Goal: Task Accomplishment & Management: Use online tool/utility

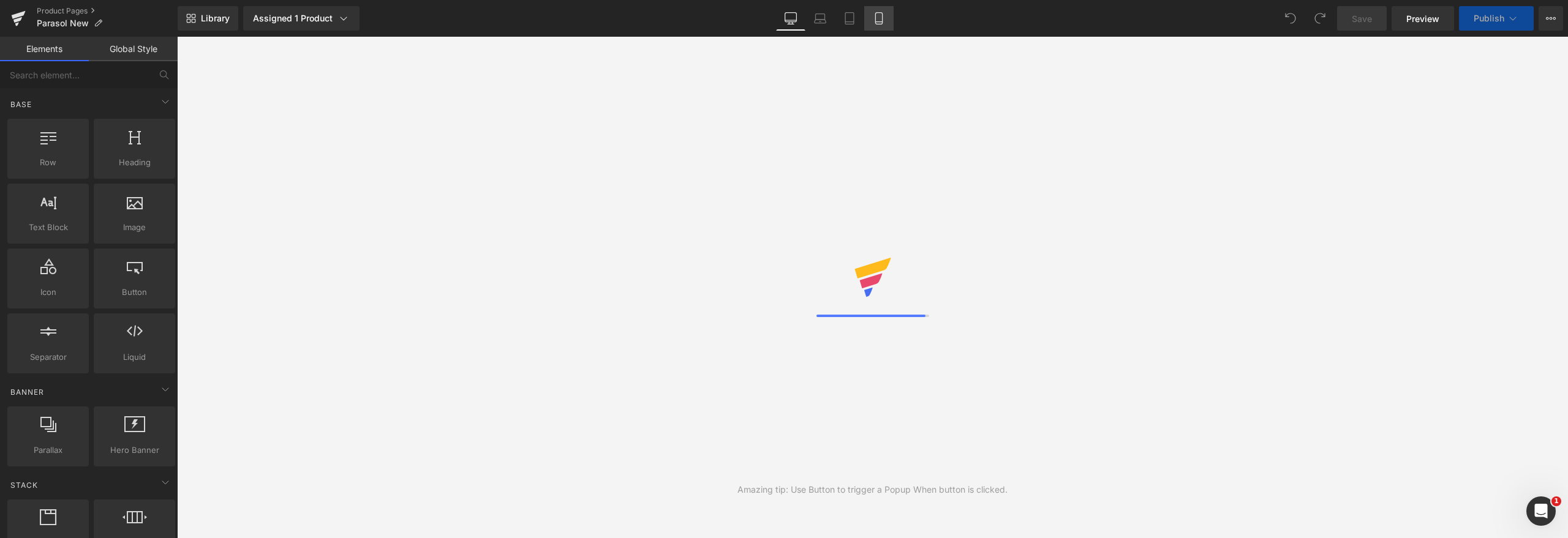
click at [886, 18] on link "Mobile" at bounding box center [878, 18] width 30 height 25
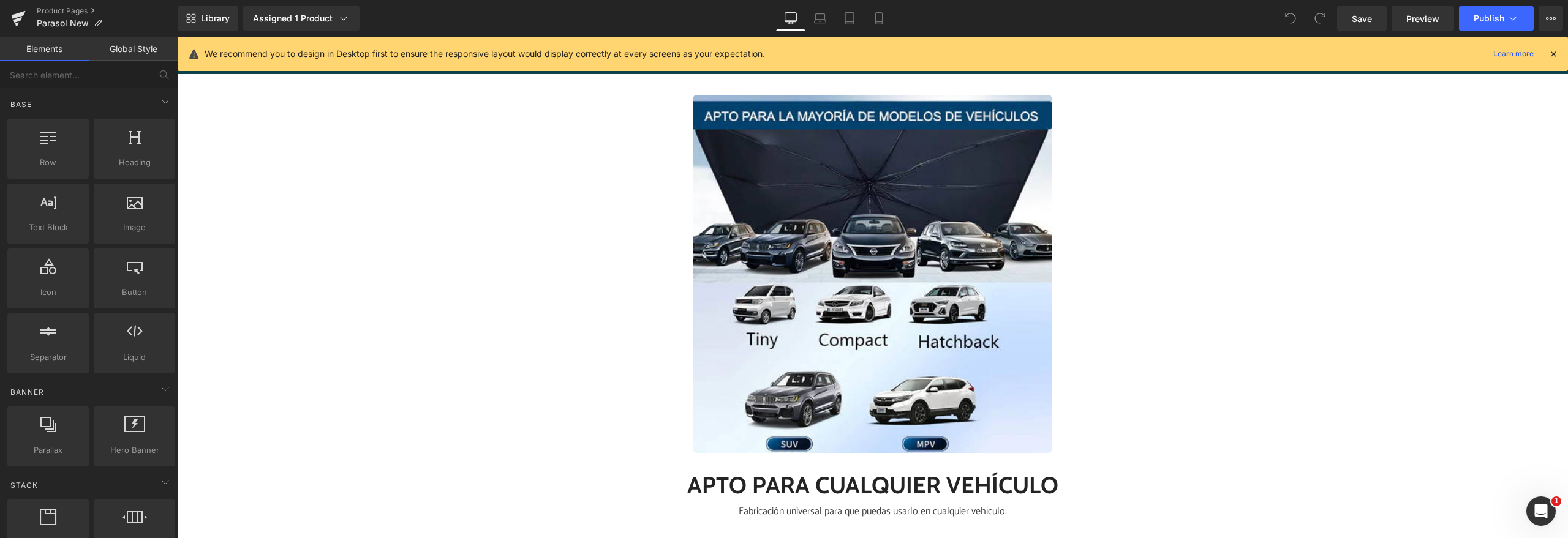
scroll to position [4470, 0]
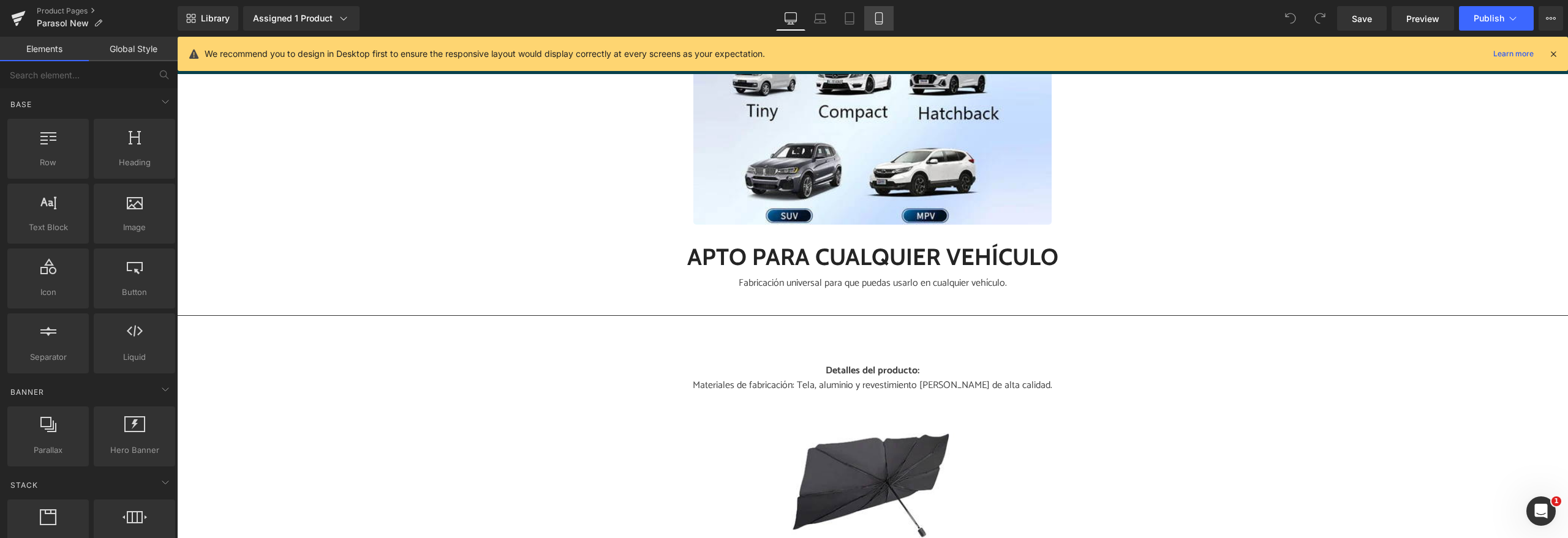
click at [874, 15] on icon at bounding box center [878, 18] width 12 height 12
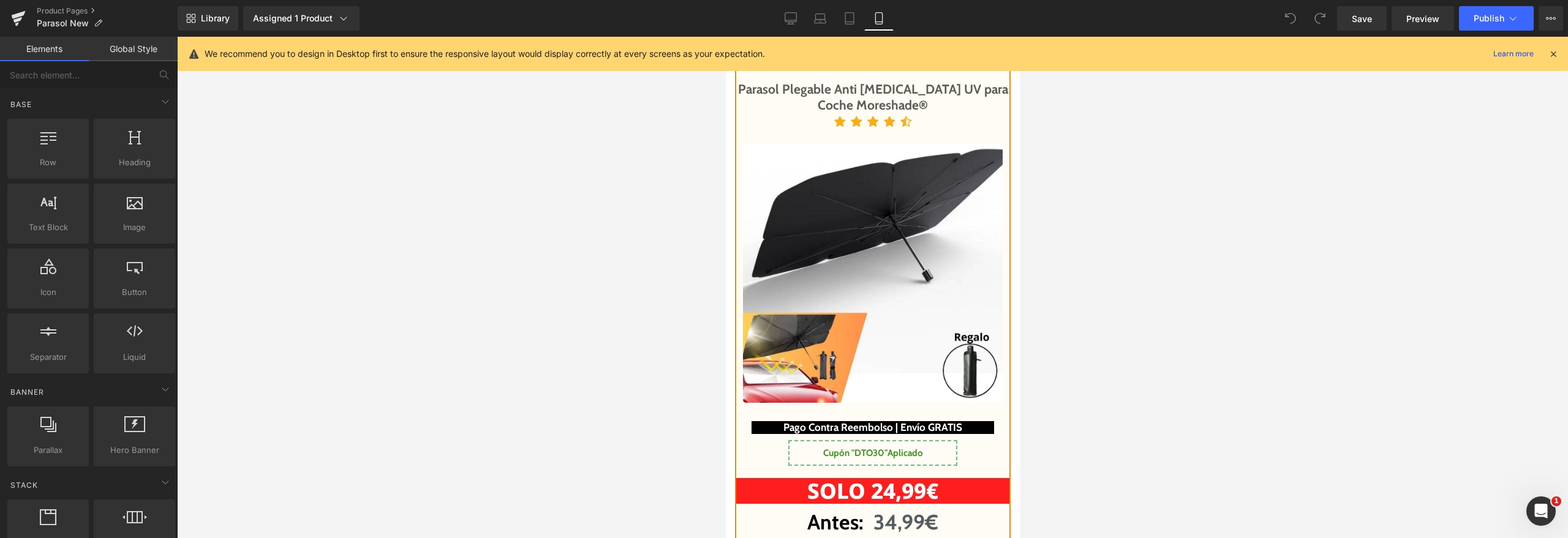
scroll to position [5788, 0]
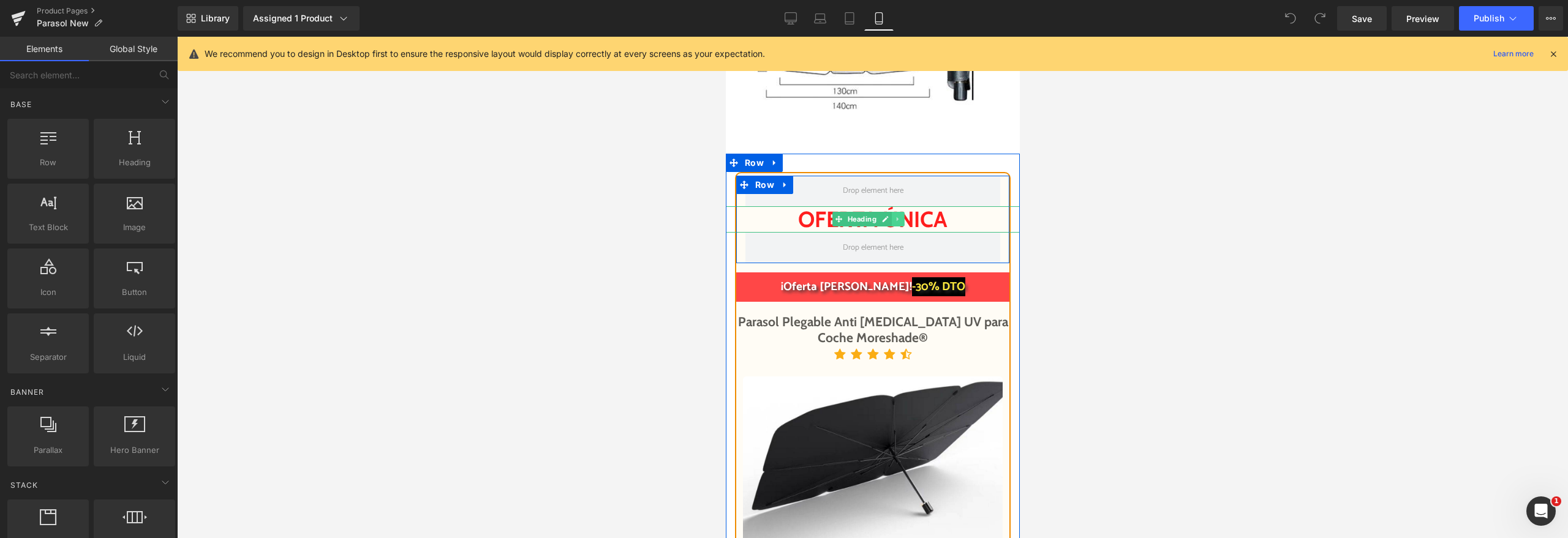
click at [899, 226] on link at bounding box center [897, 219] width 12 height 14
click at [939, 233] on h2 "oFERTA ÚNICA" at bounding box center [871, 219] width 316 height 26
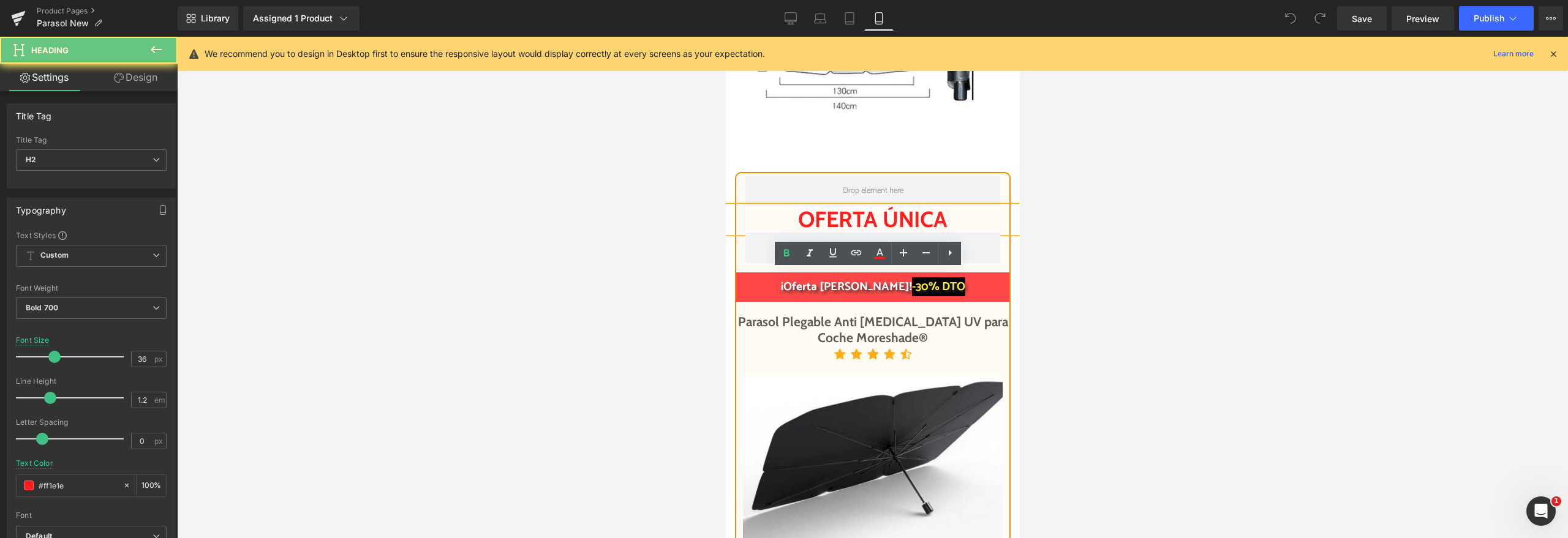
click at [939, 233] on h2 "oFERTA ÚNICA" at bounding box center [871, 219] width 316 height 26
click at [915, 233] on h2 "oFERTA ÚNICA" at bounding box center [871, 219] width 316 height 26
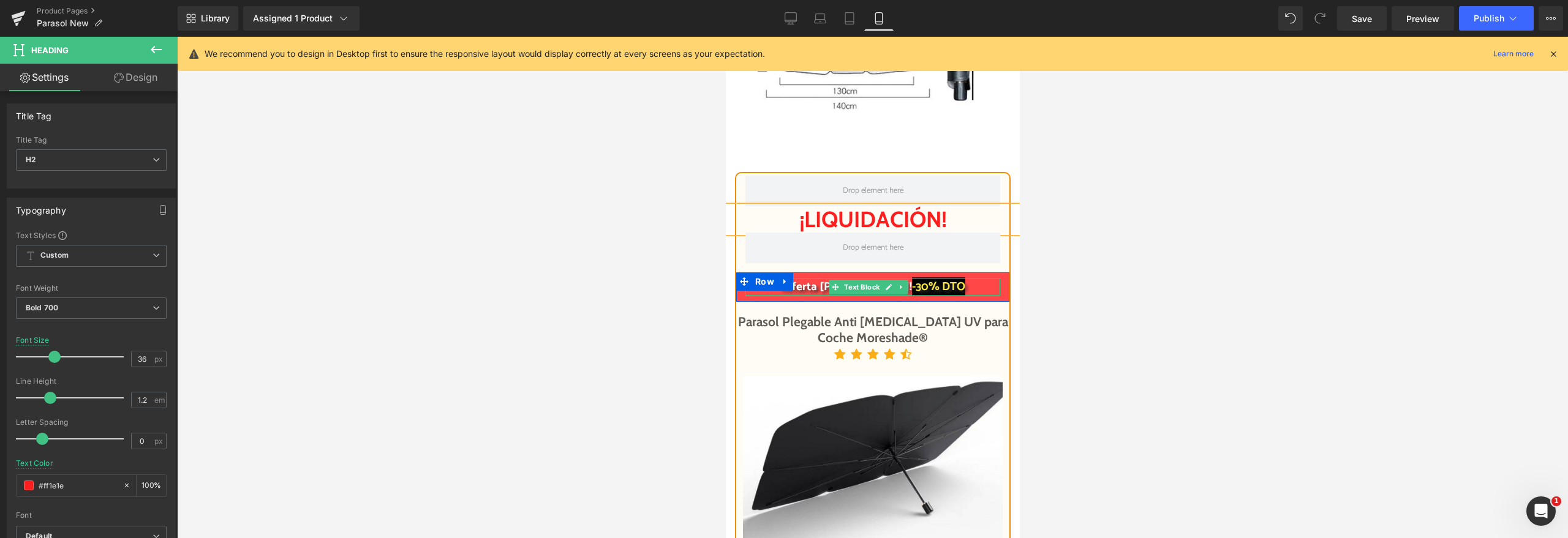
click at [927, 296] on span "-30% DTO" at bounding box center [938, 287] width 54 height 19
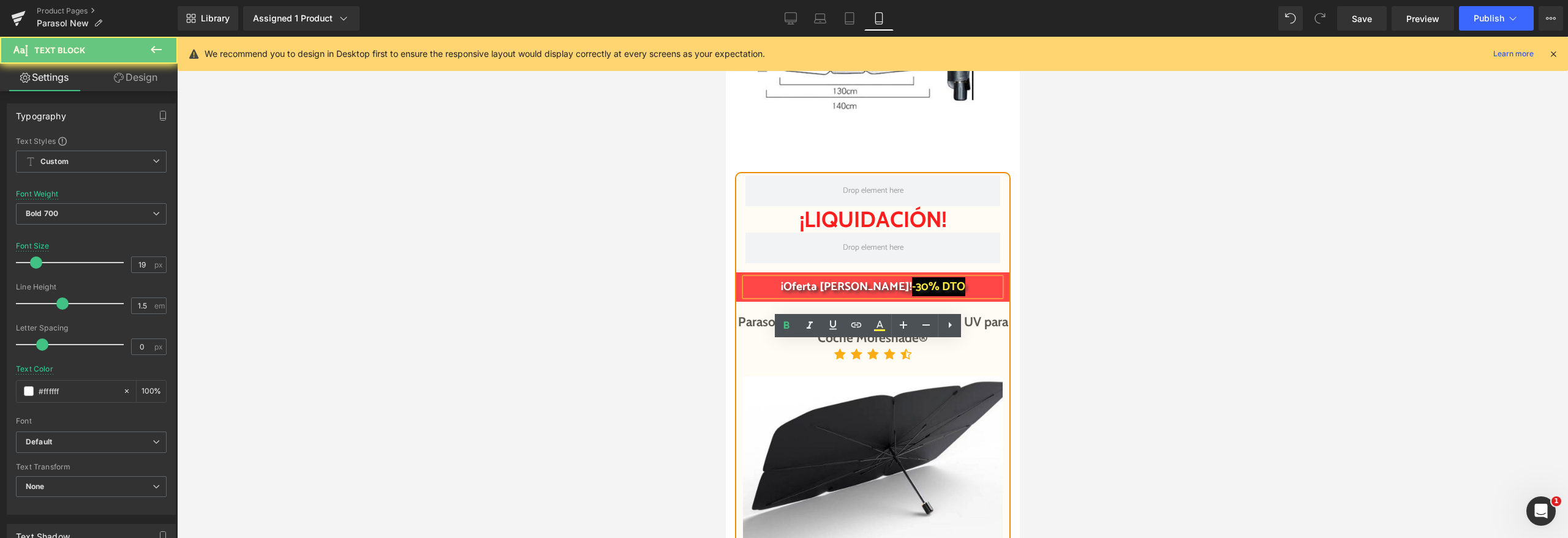
click at [918, 296] on span "-30% DTO" at bounding box center [938, 287] width 54 height 19
click at [912, 296] on span "-30% DTO" at bounding box center [938, 287] width 54 height 19
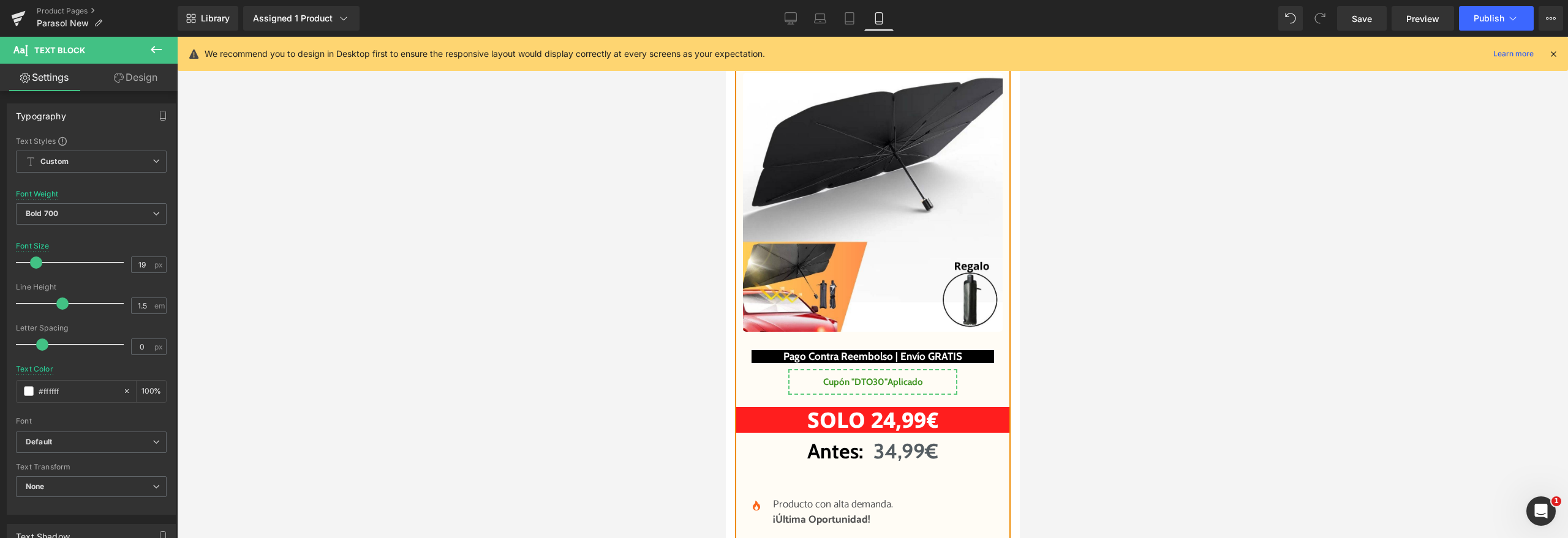
scroll to position [6160, 0]
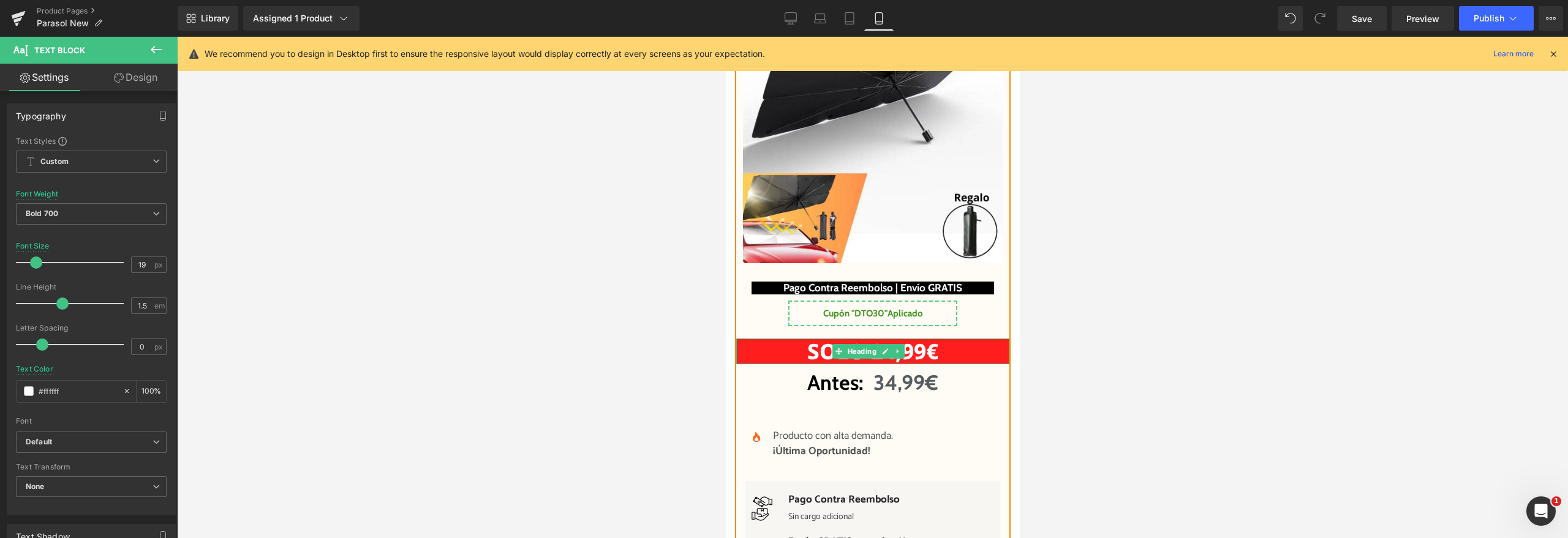
click at [940, 364] on h1 "SOLO 24,99€" at bounding box center [871, 351] width 273 height 26
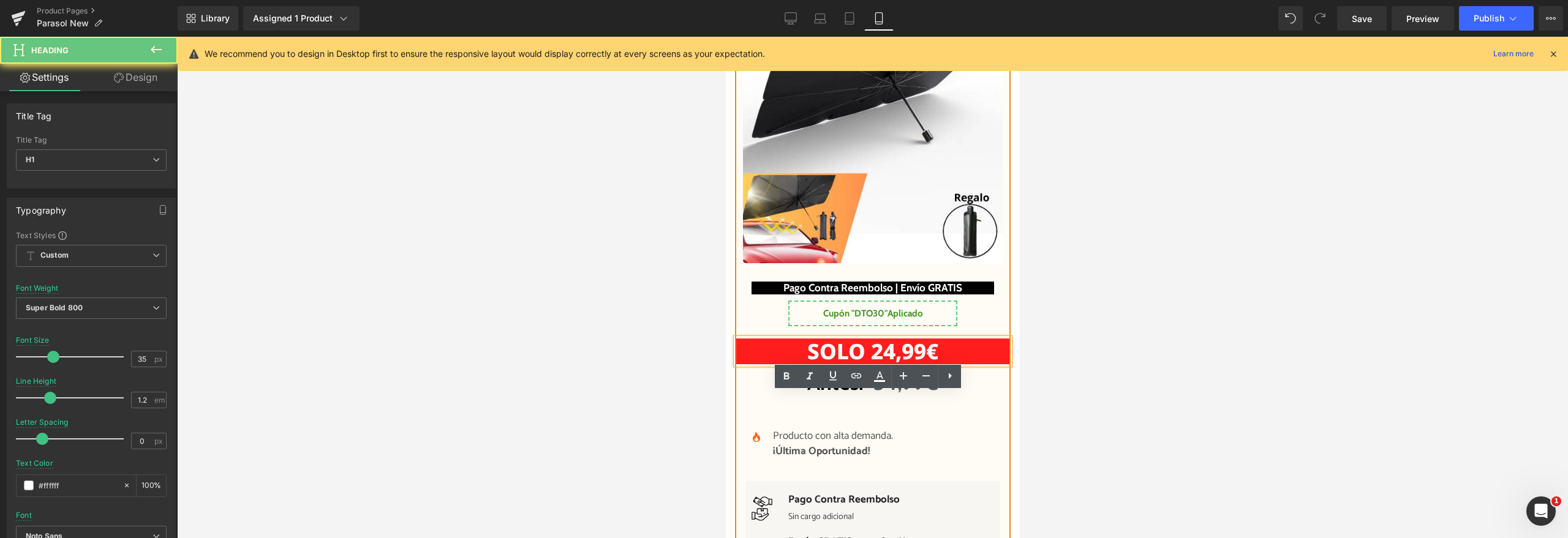
click at [932, 364] on h1 "SOLO 24,99€" at bounding box center [871, 351] width 273 height 26
drag, startPoint x: 867, startPoint y: 410, endPoint x: 886, endPoint y: 410, distance: 19.0
click at [886, 364] on h1 "SOLO 24,99€" at bounding box center [871, 351] width 273 height 26
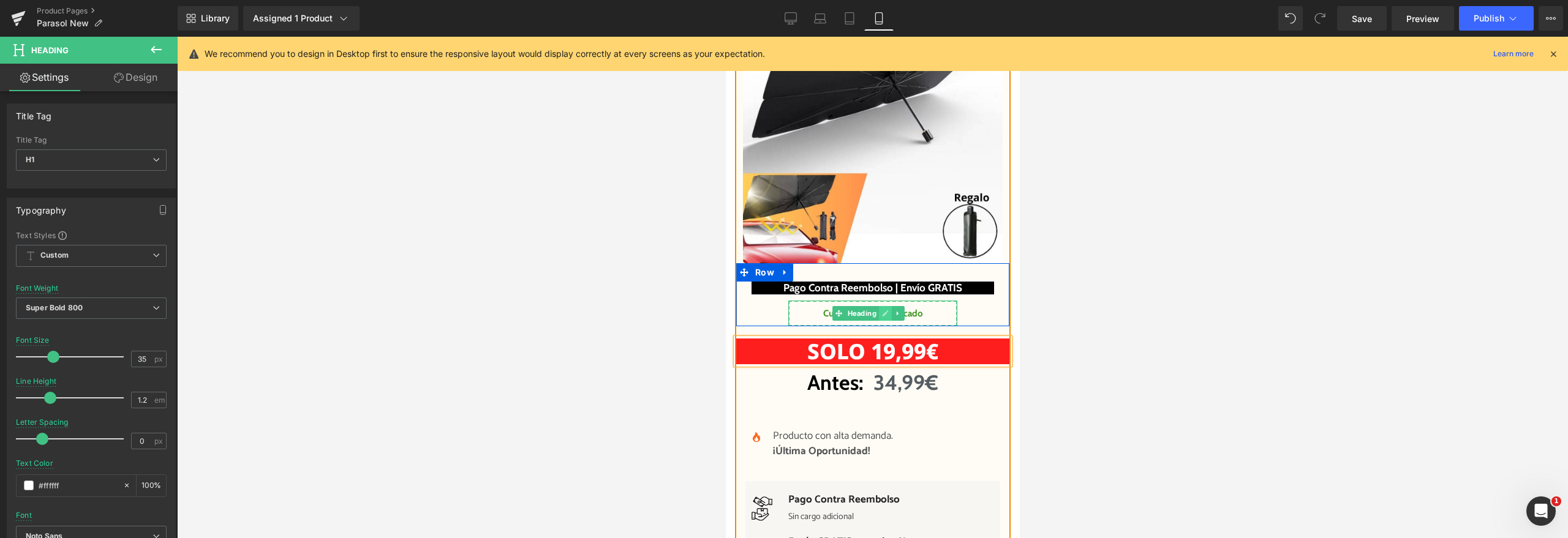
click at [885, 316] on icon at bounding box center [884, 314] width 6 height 6
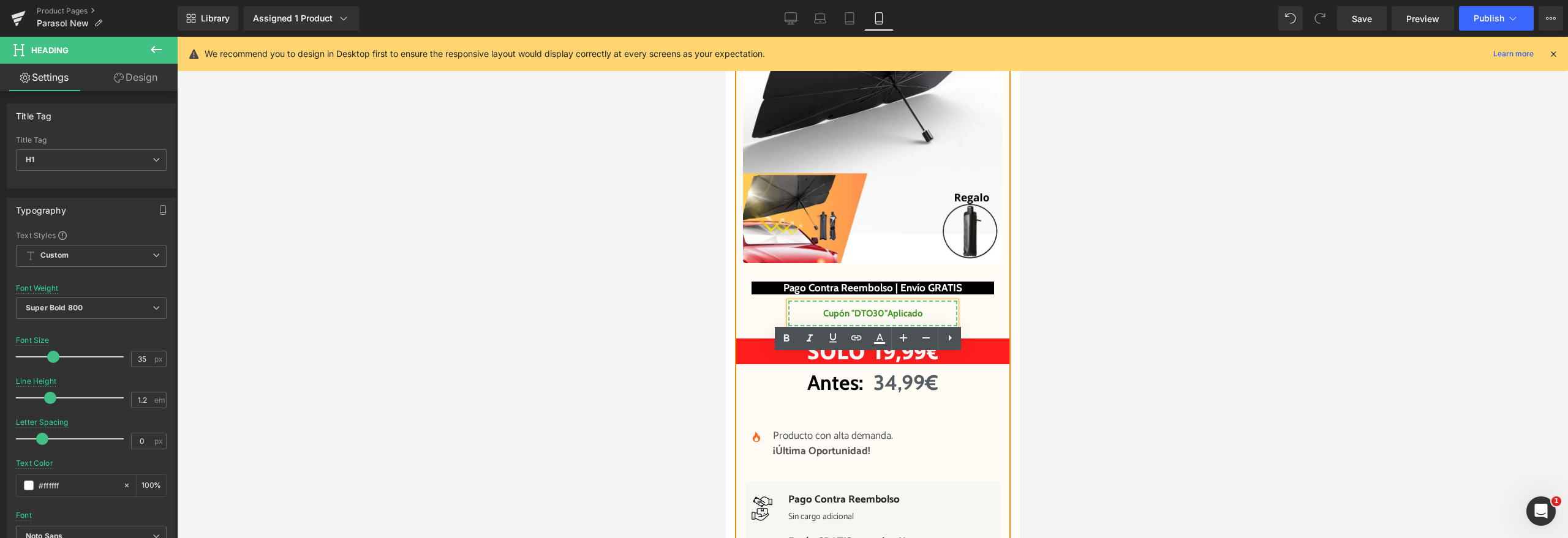
click at [869, 318] on strong "DTO30"" at bounding box center [870, 313] width 33 height 11
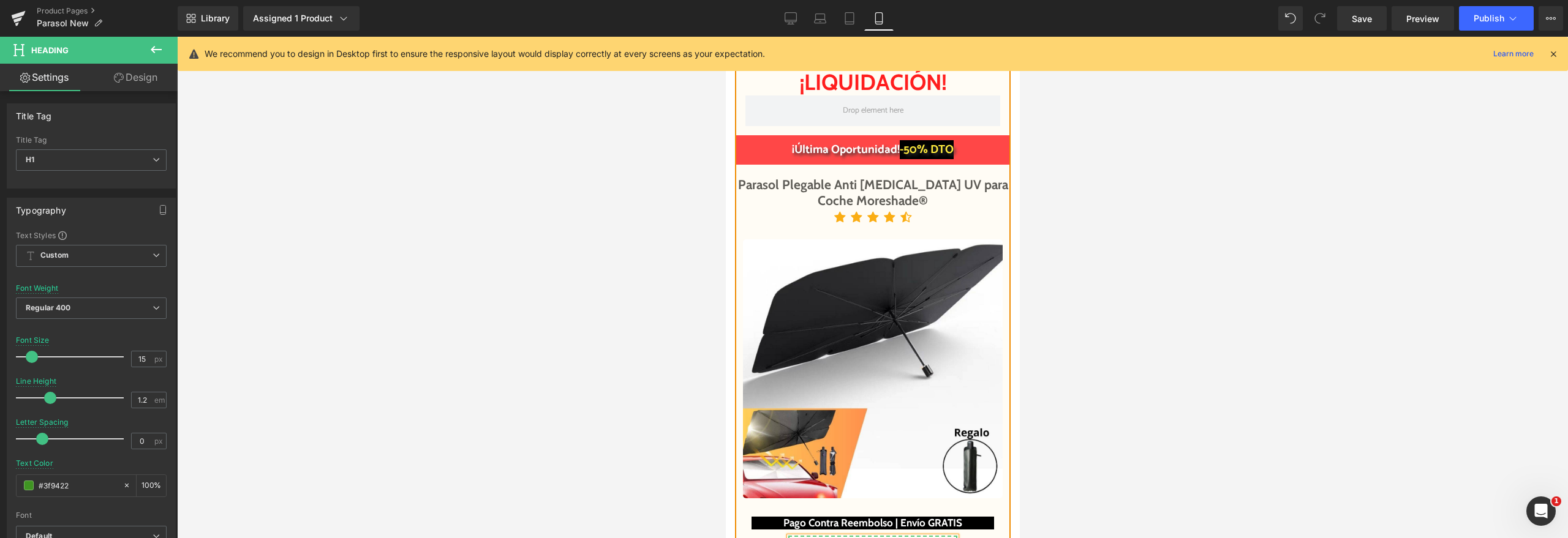
scroll to position [5924, 0]
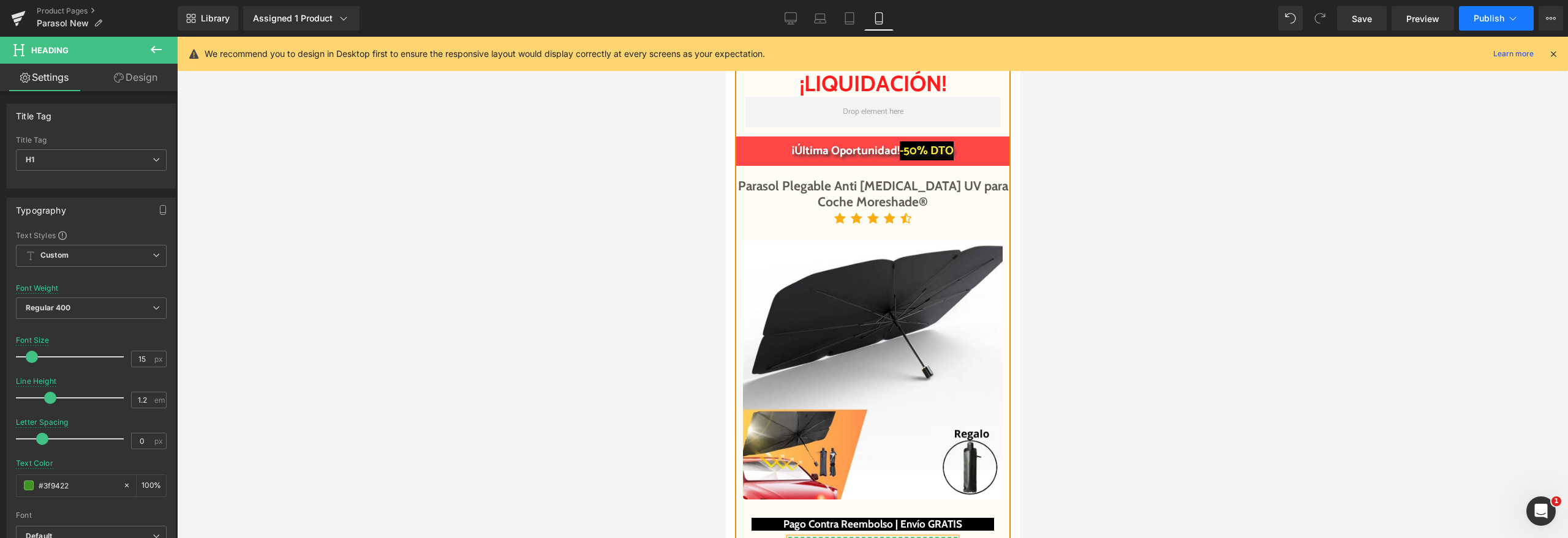
click at [1467, 20] on button "Publish" at bounding box center [1496, 18] width 75 height 25
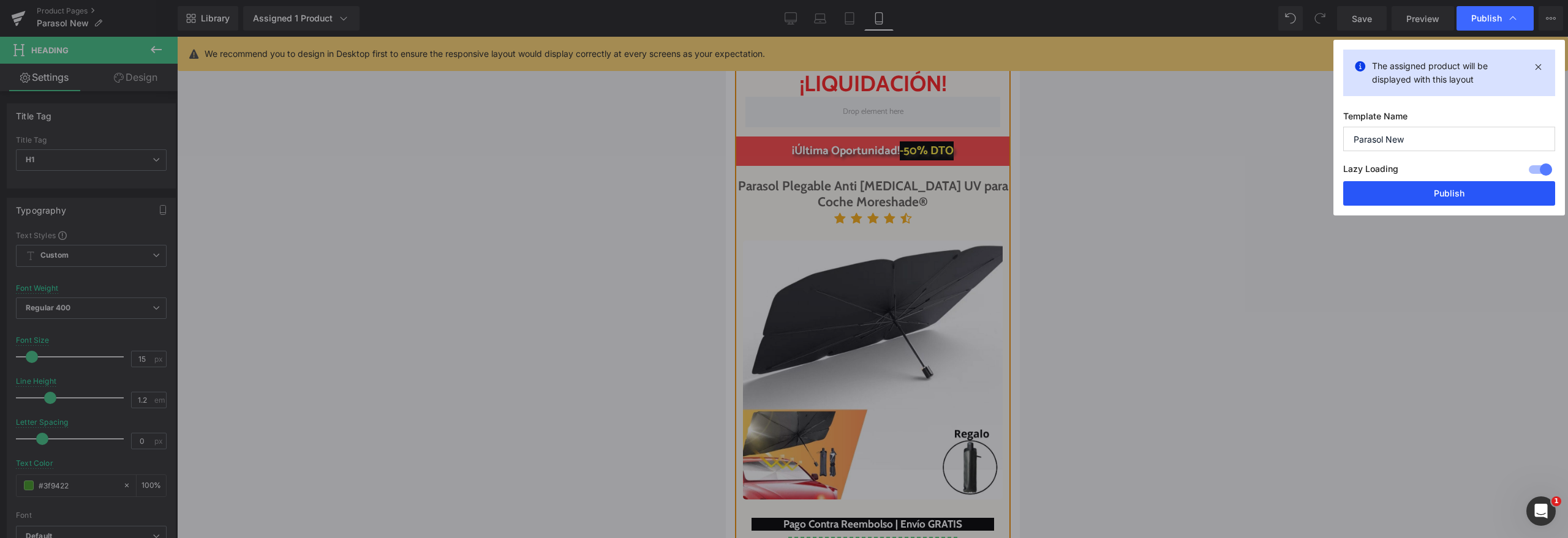
click at [1389, 199] on button "Publish" at bounding box center [1449, 194] width 212 height 25
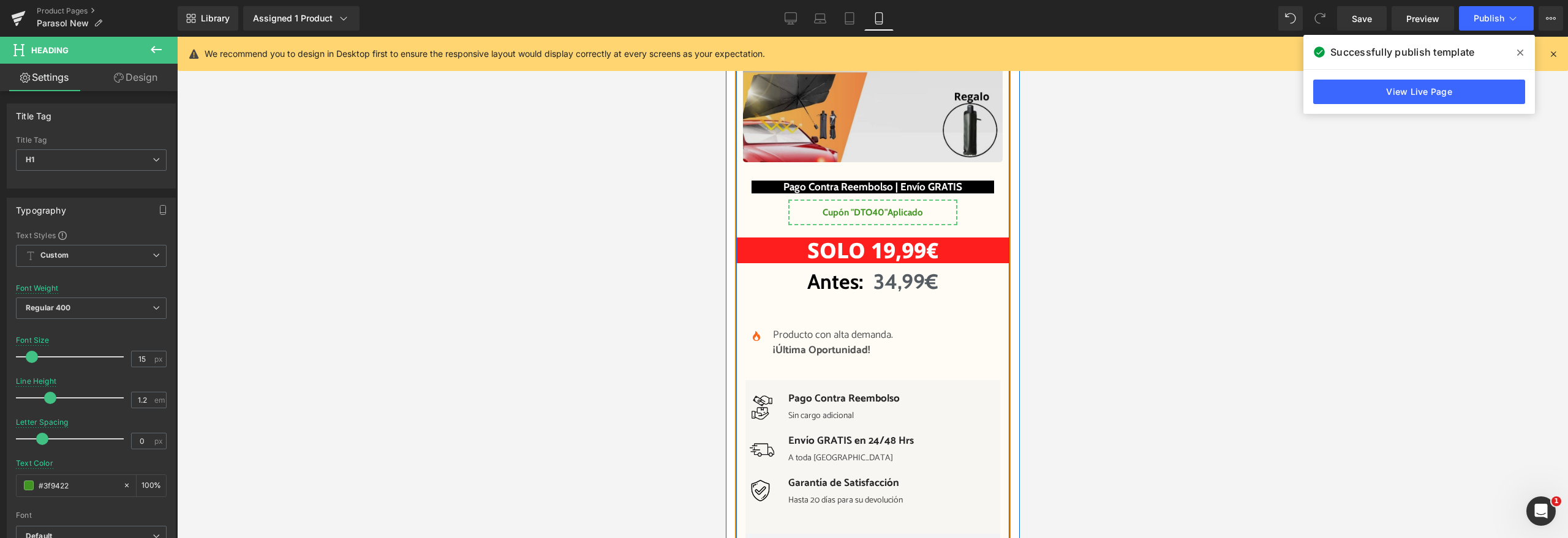
scroll to position [6253, 0]
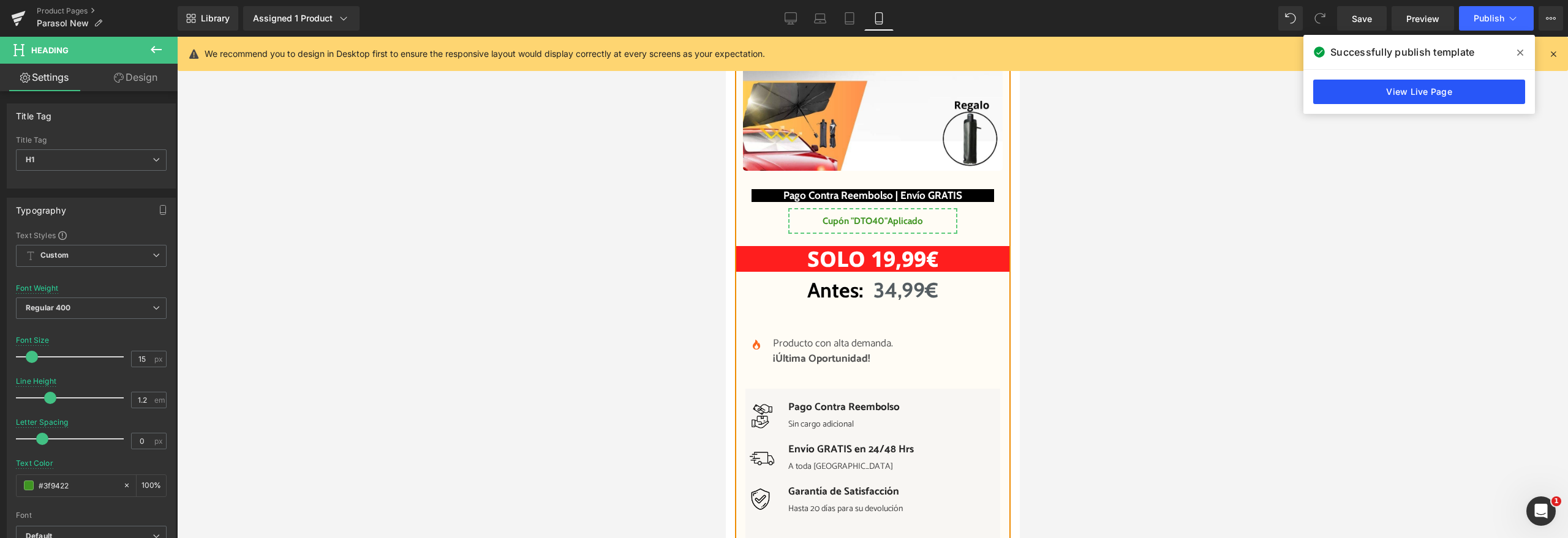
click at [1337, 96] on link "View Live Page" at bounding box center [1418, 92] width 212 height 25
